Goal: Information Seeking & Learning: Find specific fact

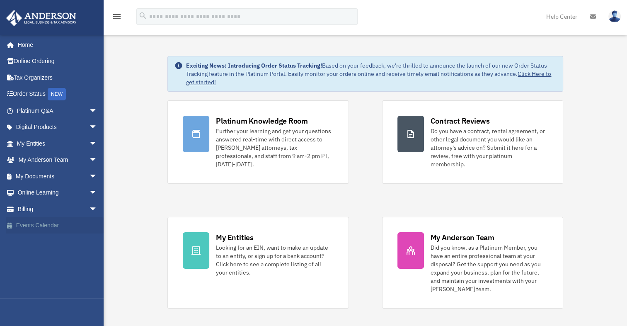
click at [62, 227] on link "Events Calendar" at bounding box center [58, 225] width 104 height 17
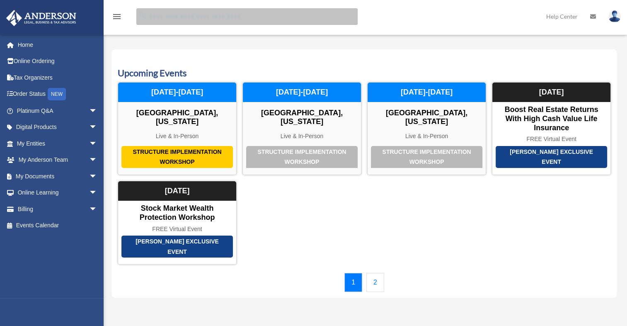
click at [219, 14] on input "search" at bounding box center [246, 16] width 221 height 17
type input "**********"
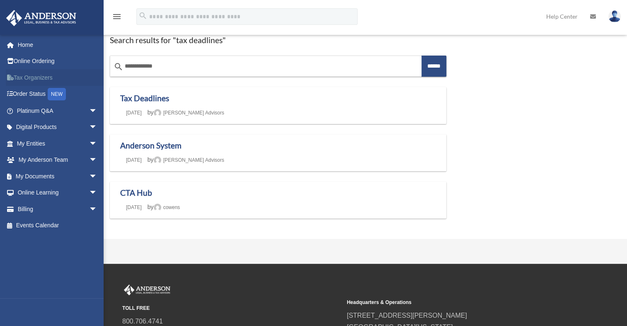
click at [42, 75] on link "Tax Organizers" at bounding box center [58, 77] width 104 height 17
click at [89, 147] on span "arrow_drop_down" at bounding box center [97, 143] width 17 height 17
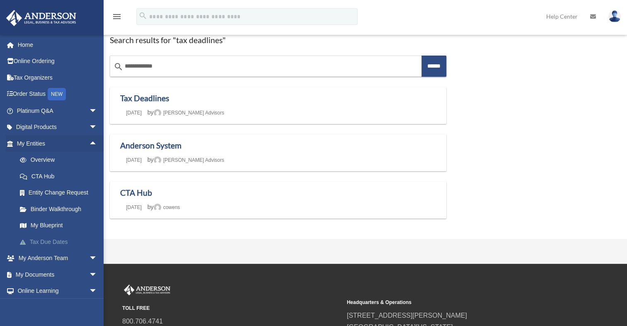
click at [54, 243] on link "Tax Due Dates" at bounding box center [61, 241] width 98 height 17
